Goal: Information Seeking & Learning: Learn about a topic

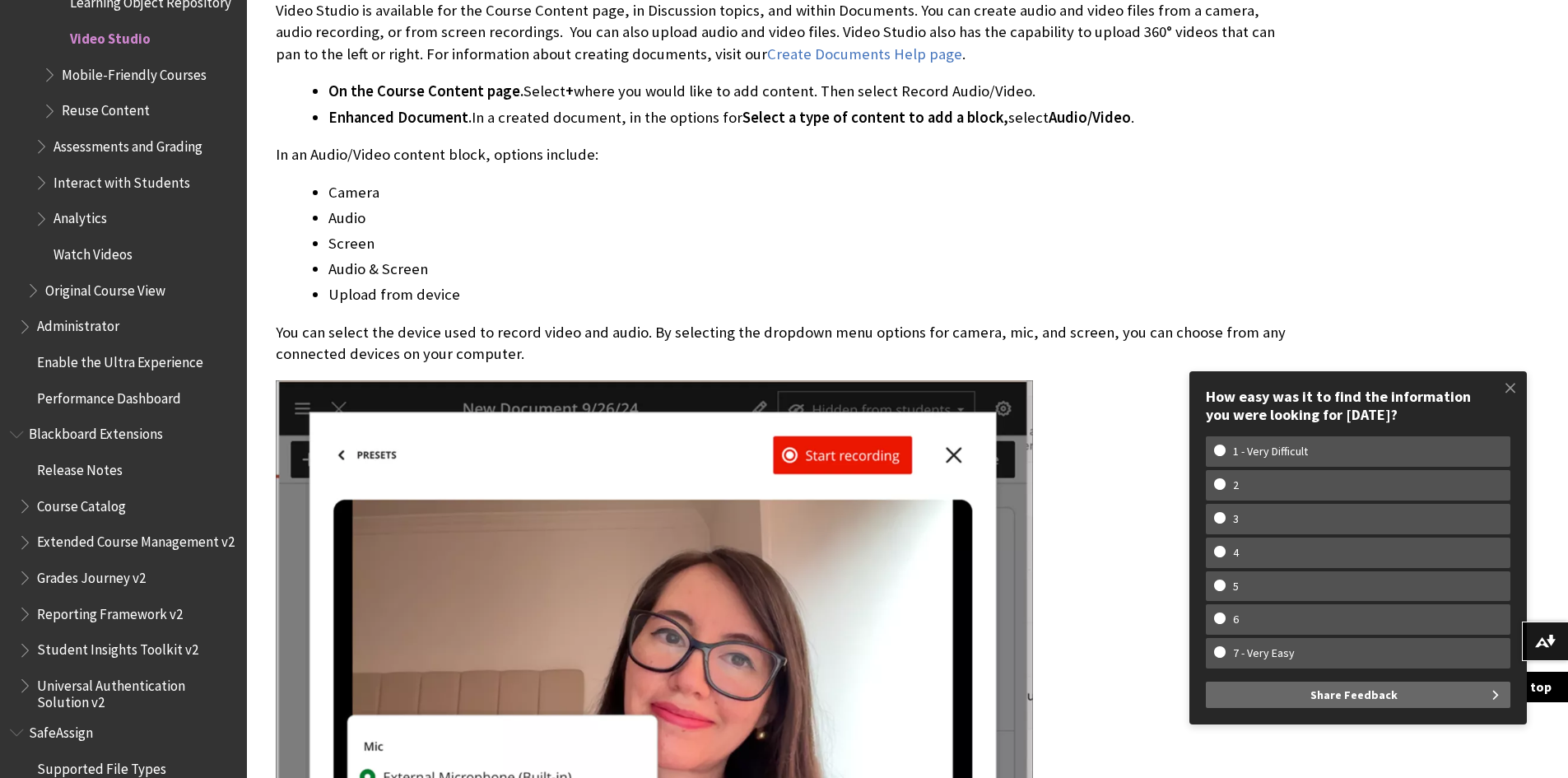
scroll to position [1564, 0]
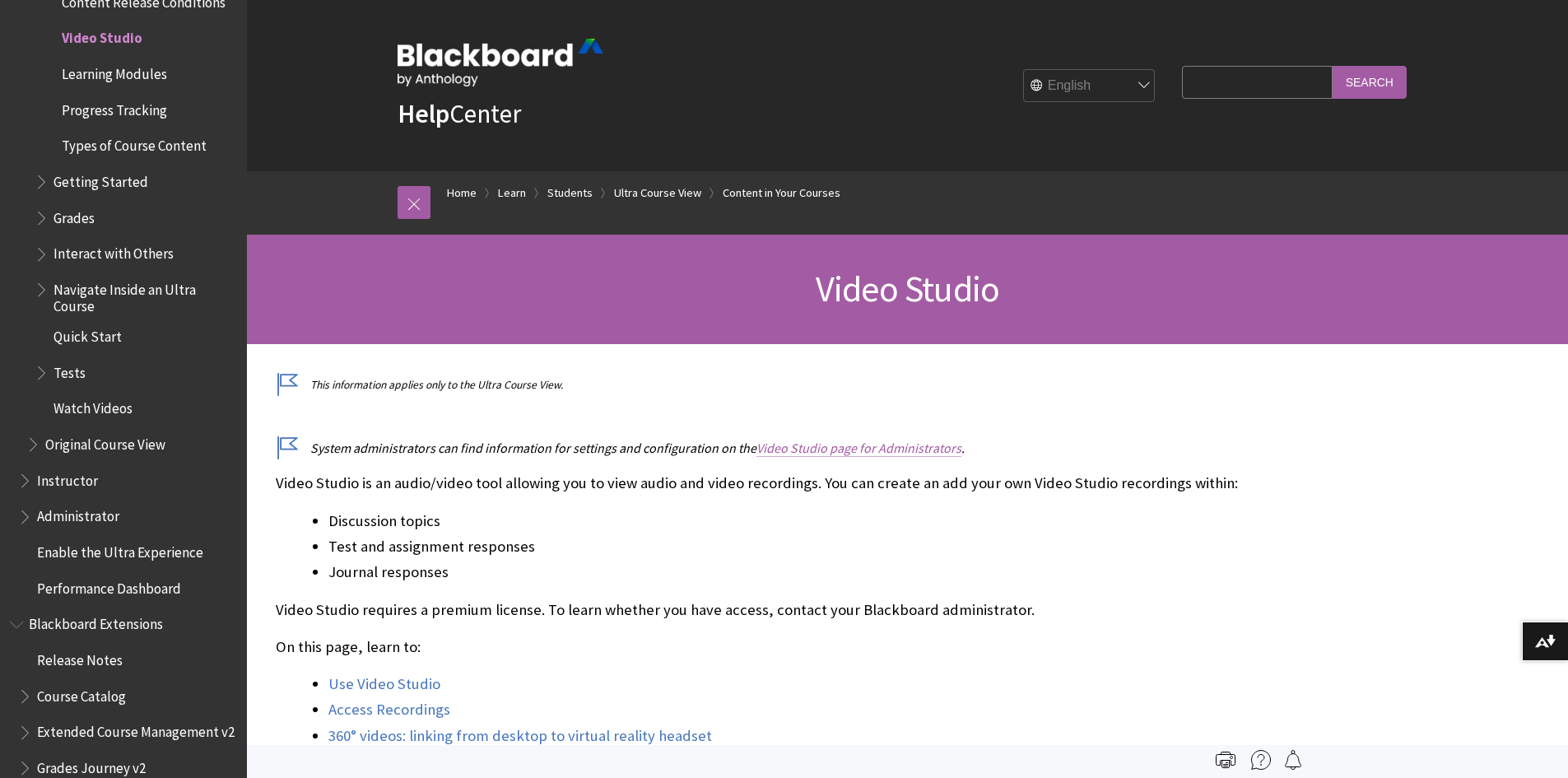
click at [830, 448] on link "Video Studio page for Administrators" at bounding box center [859, 449] width 205 height 18
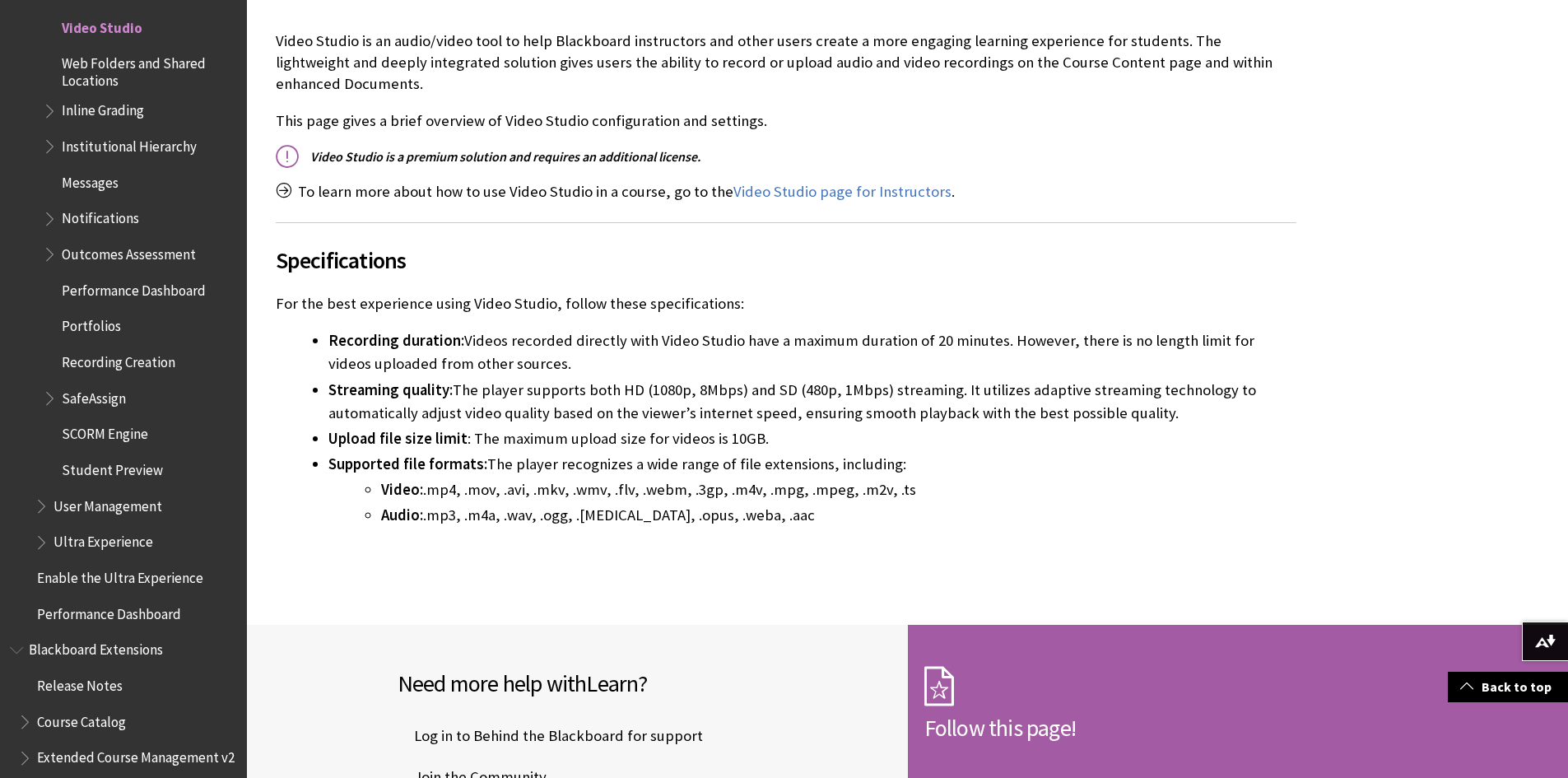
scroll to position [288, 0]
